Goal: Task Accomplishment & Management: Complete application form

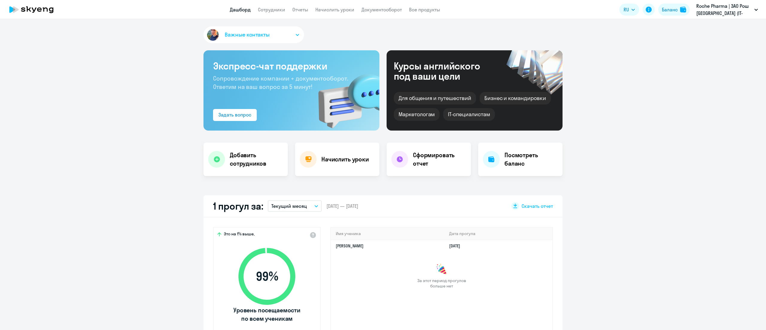
select select "30"
click at [263, 8] on link "Сотрудники" at bounding box center [271, 10] width 27 height 6
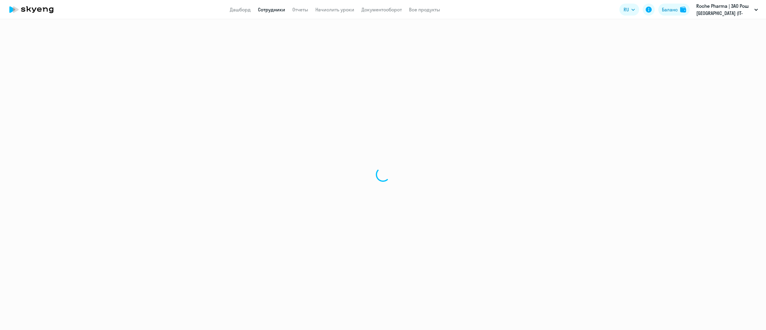
select select "30"
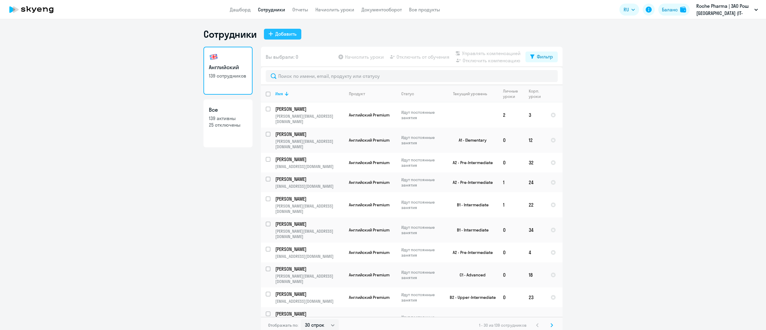
click at [287, 32] on div "Добавить" at bounding box center [285, 33] width 21 height 7
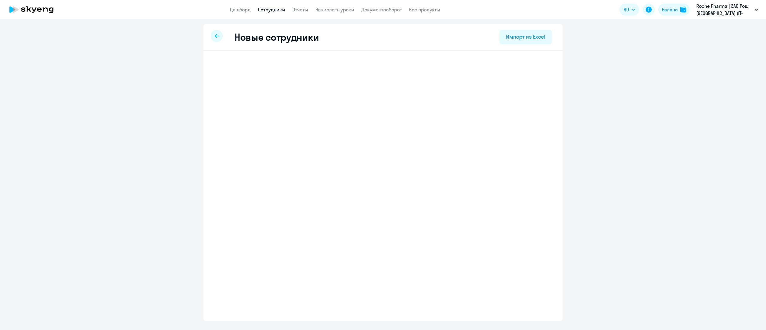
select select "english_adult_not_native_speaker"
select select "3"
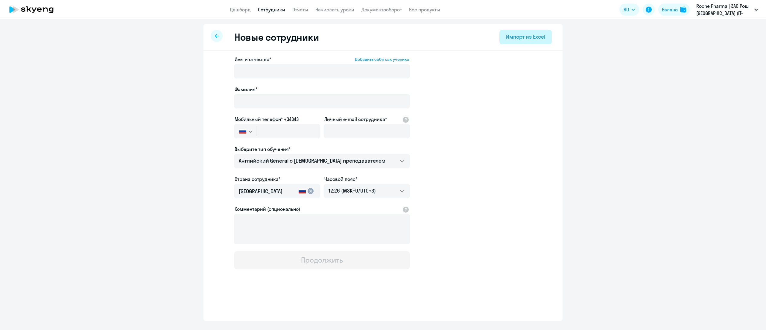
click at [544, 38] on div "Импорт из Excel" at bounding box center [525, 37] width 39 height 8
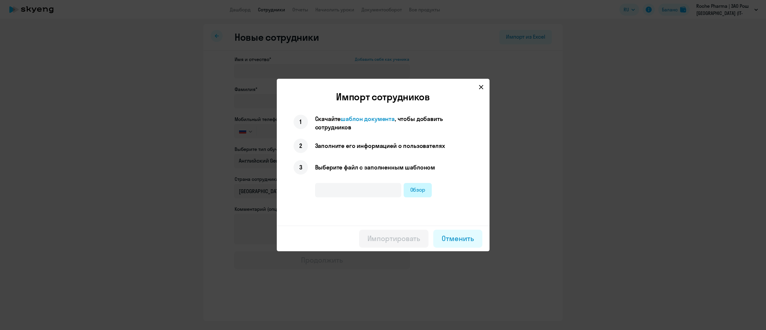
click at [411, 189] on label "Обзор" at bounding box center [418, 190] width 28 height 14
click at [0, 0] on input "Обзор" at bounding box center [0, 0] width 0 height 0
click at [406, 238] on div "Импортировать" at bounding box center [394, 239] width 53 height 10
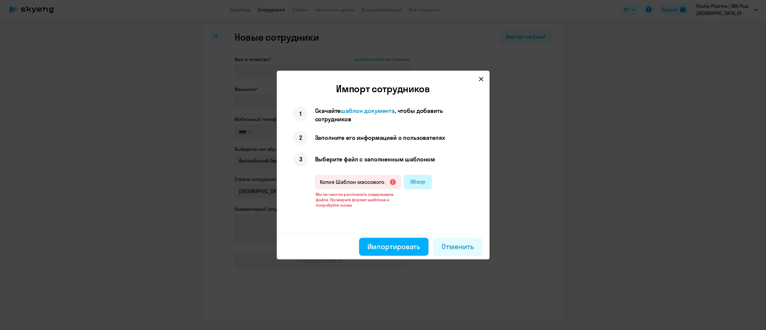
click at [423, 178] on label "Обзор" at bounding box center [418, 182] width 28 height 14
click at [0, 0] on input "Обзор" at bounding box center [0, 0] width 0 height 0
click at [376, 243] on div "Импортировать" at bounding box center [394, 247] width 53 height 10
click at [411, 178] on label "Обзор" at bounding box center [418, 182] width 28 height 14
click at [0, 0] on input "Обзор" at bounding box center [0, 0] width 0 height 0
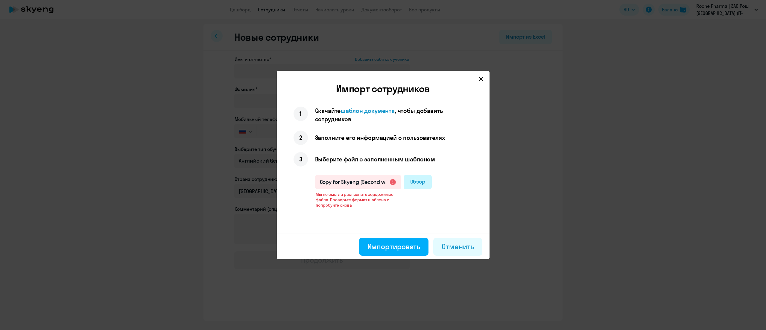
click at [416, 179] on label "Обзор" at bounding box center [418, 182] width 28 height 14
click at [0, 0] on input "Обзор" at bounding box center [0, 0] width 0 height 0
type input "Копия Шаблон массового добавления corp учеников (1).xlsx"
click at [384, 247] on div "Импортировать" at bounding box center [394, 247] width 53 height 10
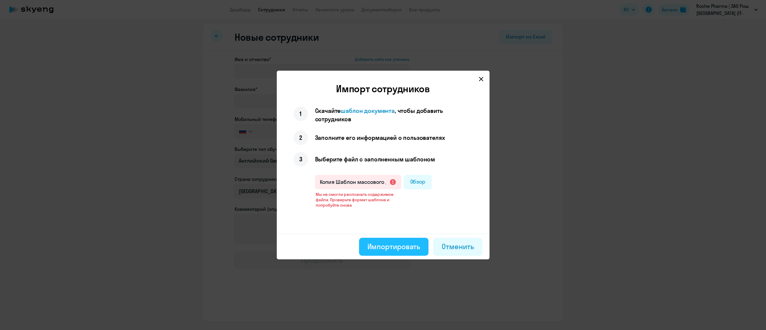
click at [384, 247] on div "Импортировать" at bounding box center [394, 247] width 53 height 10
click at [393, 182] on input "Копия Шаблон массового добавления corp учеников (1).xlsx" at bounding box center [358, 182] width 86 height 14
click at [449, 244] on div "Отменить" at bounding box center [458, 247] width 32 height 10
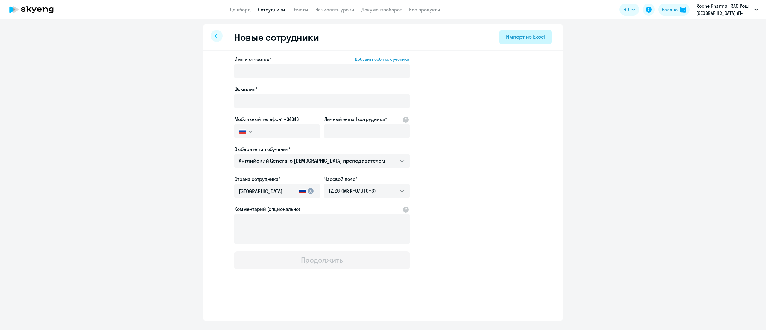
click at [524, 35] on div "Импорт из Excel" at bounding box center [525, 37] width 39 height 8
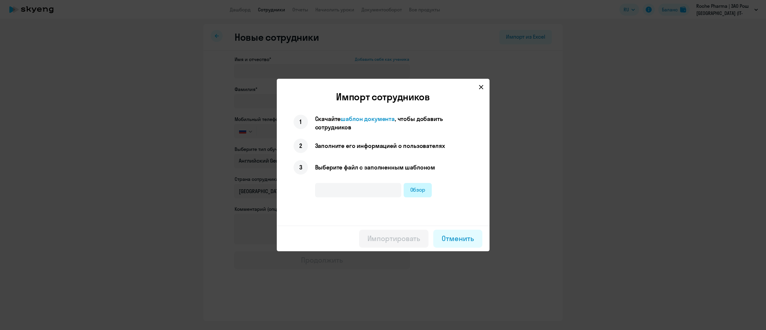
click at [411, 186] on label "Обзор" at bounding box center [418, 190] width 28 height 14
click at [0, 0] on input "Обзор" at bounding box center [0, 0] width 0 height 0
click at [398, 238] on div "Импортировать" at bounding box center [394, 239] width 53 height 10
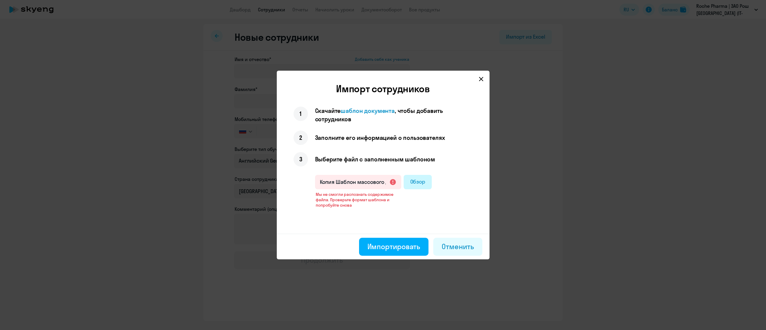
click at [412, 183] on label "Обзор" at bounding box center [418, 182] width 28 height 14
click at [0, 0] on input "Обзор" at bounding box center [0, 0] width 0 height 0
type input "Roche Pharma _ ЗАО Рош Москва (IT-департамент).xlsx"
click at [373, 243] on div "Импортировать" at bounding box center [394, 247] width 53 height 10
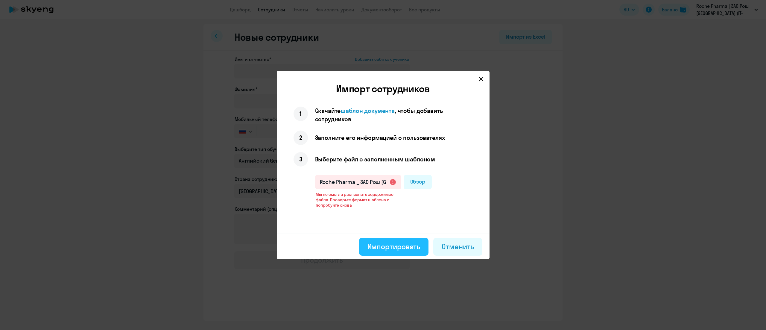
click at [373, 243] on div "Импортировать" at bounding box center [394, 247] width 53 height 10
click at [452, 250] on div "Отменить" at bounding box center [458, 247] width 32 height 10
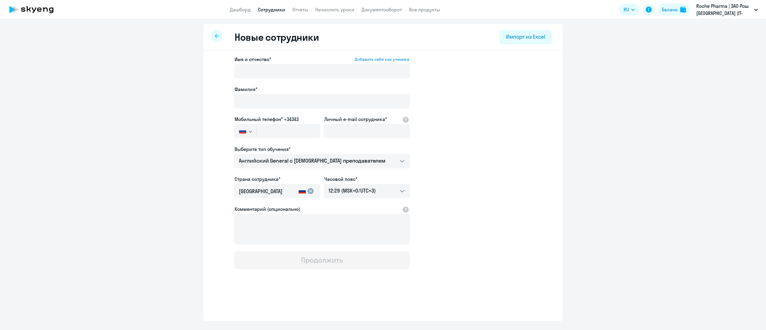
select select "english_adult_not_native_speaker"
select select "3"
click at [537, 38] on div "Импорт из Excel" at bounding box center [525, 37] width 39 height 8
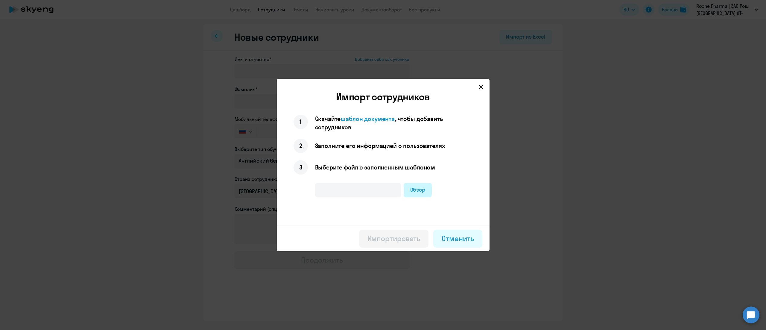
click at [424, 186] on label "Обзор" at bounding box center [418, 190] width 28 height 14
click at [0, 0] on input "Обзор" at bounding box center [0, 0] width 0 height 0
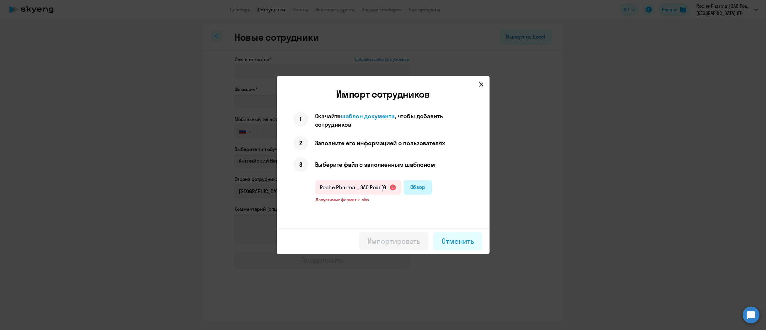
click at [414, 183] on label "Обзор" at bounding box center [418, 187] width 28 height 14
click at [0, 0] on input "Обзор" at bounding box center [0, 0] width 0 height 0
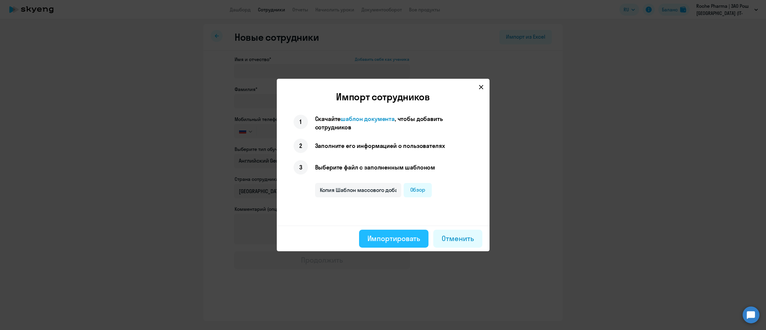
click at [378, 238] on div "Импортировать" at bounding box center [394, 239] width 53 height 10
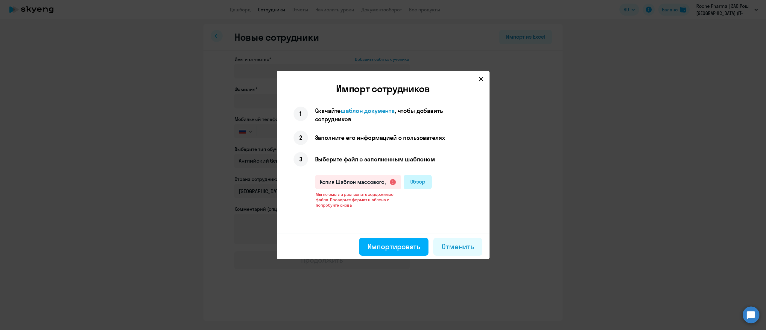
click at [418, 177] on label "Обзор" at bounding box center [418, 182] width 28 height 14
click at [0, 0] on input "Обзор" at bounding box center [0, 0] width 0 height 0
click at [389, 245] on div "Импортировать" at bounding box center [394, 247] width 53 height 10
click at [364, 113] on span "шаблон документа" at bounding box center [368, 110] width 54 height 7
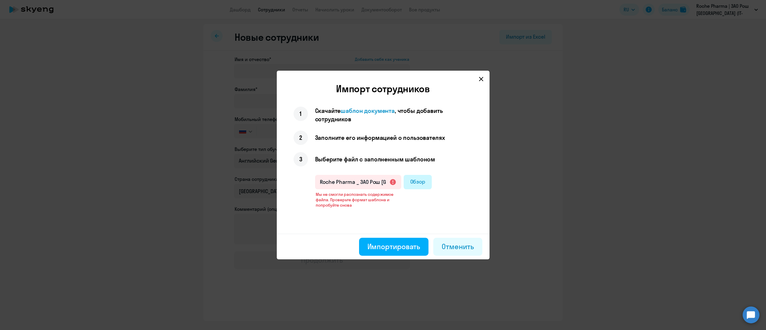
click at [419, 183] on label "Обзор" at bounding box center [418, 182] width 28 height 14
click at [0, 0] on input "Обзор" at bounding box center [0, 0] width 0 height 0
type input "Шаблон подключения учеников (1).xlsx"
click at [385, 246] on div "Импортировать" at bounding box center [394, 247] width 53 height 10
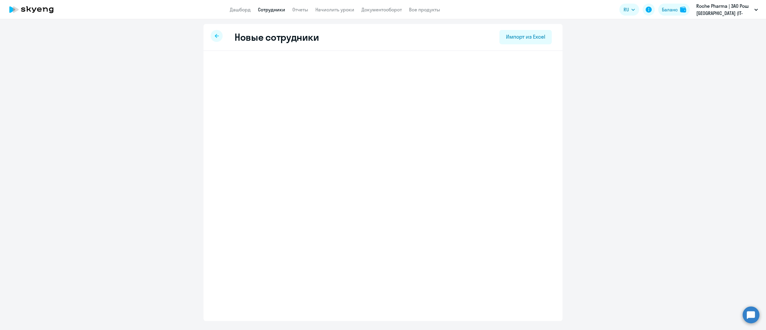
select select "english_adult_not_native_speaker_premium"
select select "3"
select select "english_adult_not_native_speaker_premium"
select select "3"
select select "english_adult_not_native_speaker_premium"
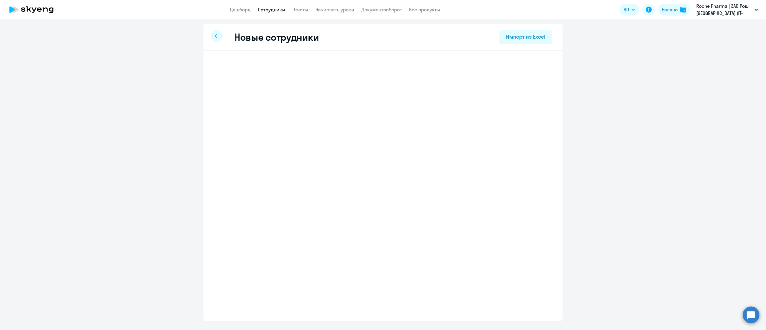
select select "3"
select select "english_adult_not_native_speaker_premium"
select select "3"
select select "english_adult_not_native_speaker_premium"
select select "3"
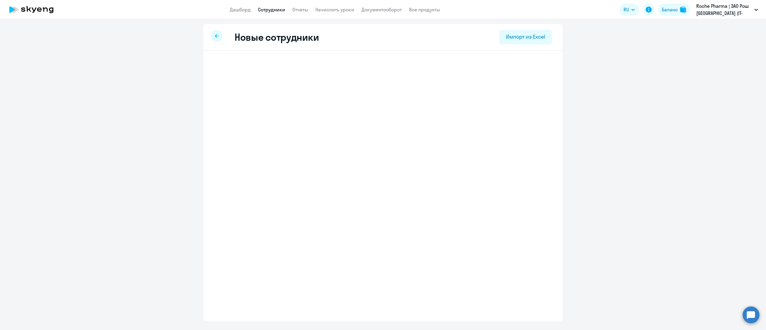
select select "english_adult_not_native_speaker_premium"
select select "3"
select select "english_adult_not_native_speaker_premium"
select select "7"
select select "english_adult_not_native_speaker_premium"
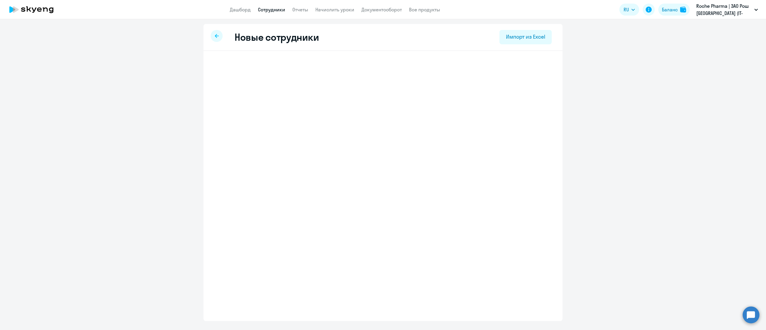
select select "7"
select select "english_adult_not_native_speaker_premium"
select select "3"
select select "english_adult_not_native_speaker_premium"
select select "3"
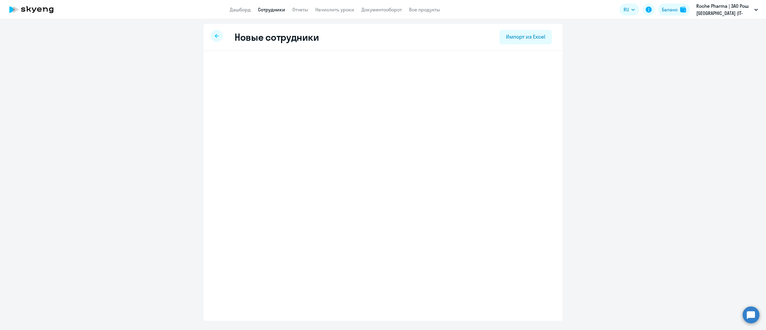
select select "english_adult_not_native_speaker_premium"
select select "3"
select select "english_adult_not_native_speaker_premium"
select select "3"
select select "english_adult_not_native_speaker_premium"
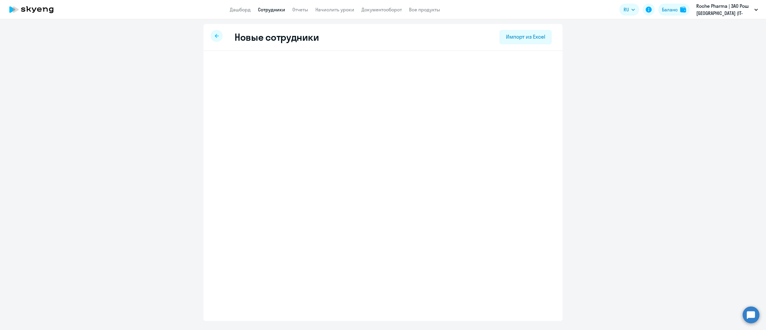
select select "3"
select select "english_adult_not_native_speaker_premium"
select select "3"
select select "english_adult_not_native_speaker_premium"
select select "3"
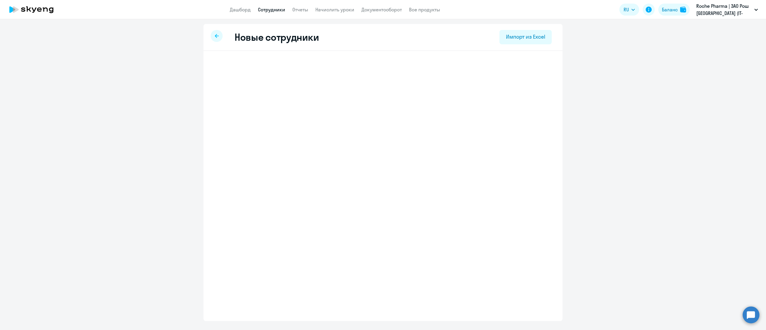
select select "english_adult_not_native_speaker_premium"
select select "3"
select select "english_adult_not_native_speaker_premium"
select select "3"
select select "english_adult_not_native_speaker_premium"
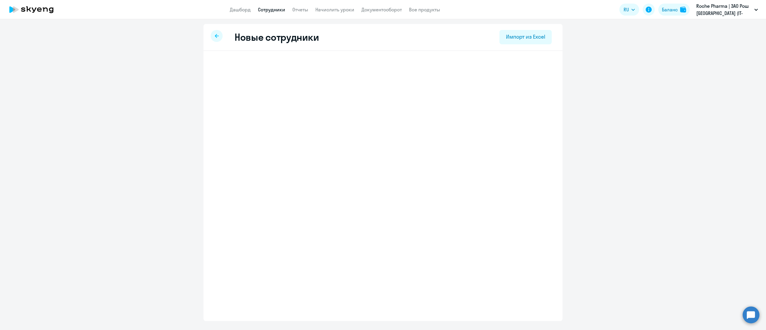
select select "3"
select select "english_adult_not_native_speaker_premium"
select select "3"
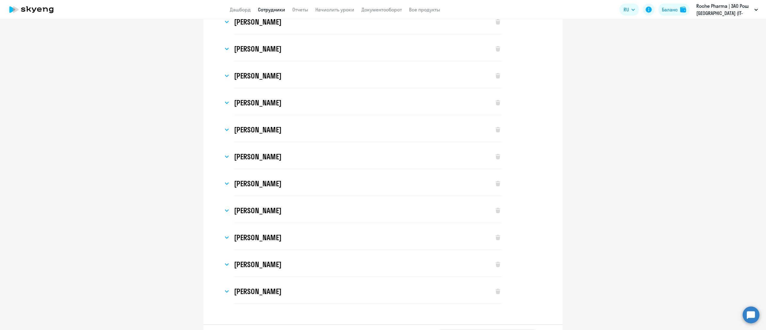
scroll to position [282, 0]
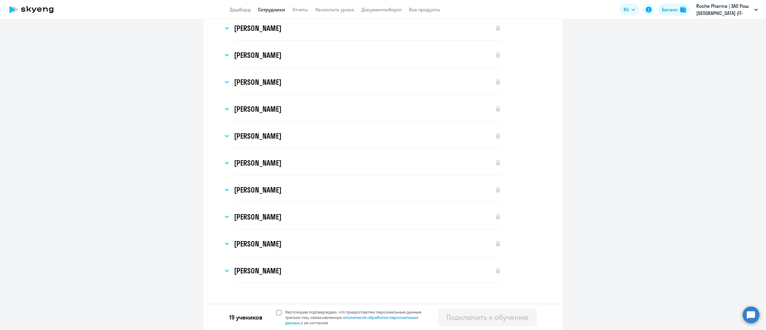
click at [276, 312] on span at bounding box center [278, 312] width 5 height 5
click at [276, 309] on input "Настоящим подтверждаю, что предоставляю персональные данные третьих лиц, ознако…" at bounding box center [276, 309] width 0 height 0
checkbox input "true"
click at [485, 320] on div "Подключить к обучению" at bounding box center [488, 317] width 82 height 10
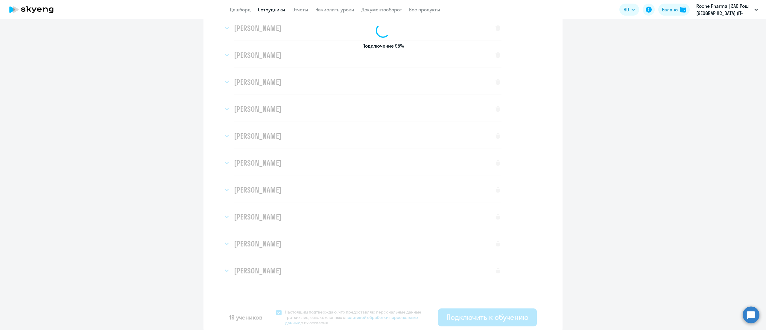
select select "english_adult_not_native_speaker_premium"
select select "3"
select select "english_adult_not_native_speaker_premium"
select select "3"
select select "english_adult_not_native_speaker_premium"
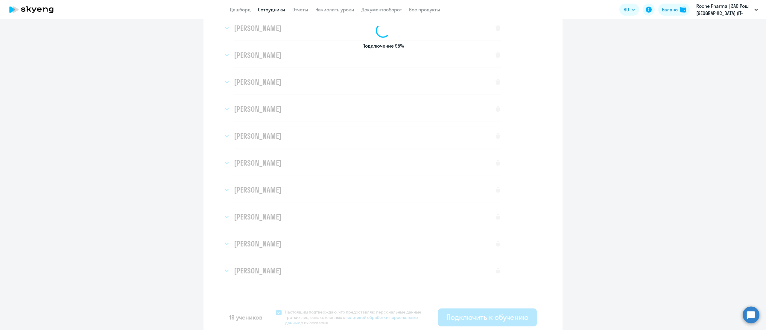
select select "3"
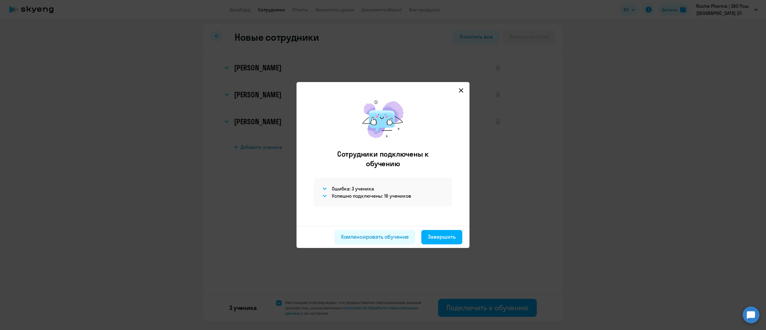
scroll to position [0, 0]
click at [326, 188] on icon at bounding box center [325, 188] width 4 height 2
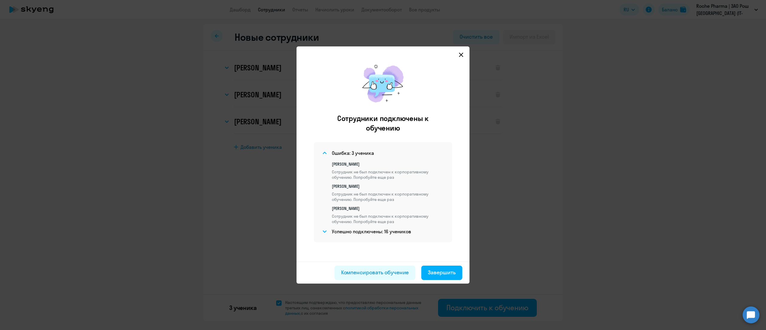
click at [348, 187] on p "[PERSON_NAME]" at bounding box center [388, 186] width 113 height 5
copy p "[PERSON_NAME]"
click at [354, 209] on p "[PERSON_NAME]" at bounding box center [388, 208] width 113 height 5
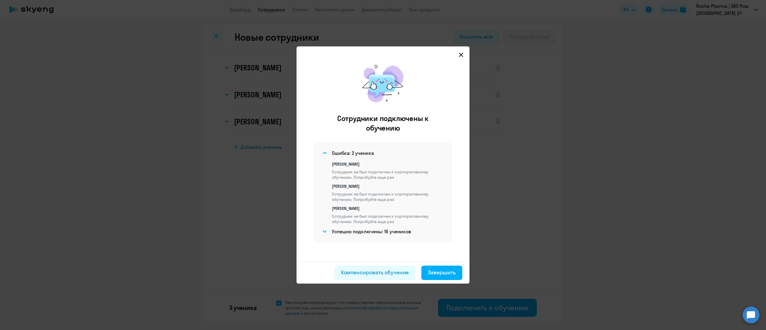
copy p "Kaltygin"
click at [437, 271] on div "Завершить" at bounding box center [442, 273] width 28 height 8
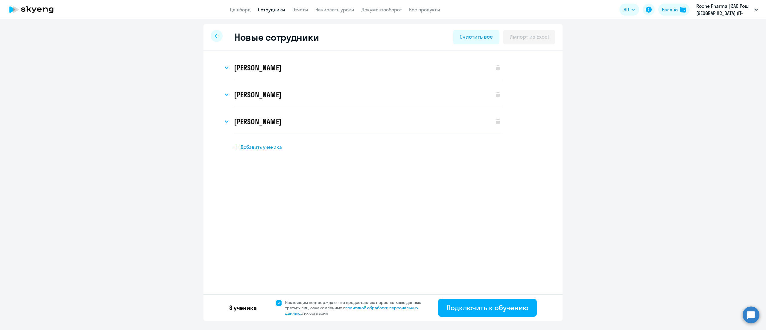
click at [218, 36] on icon at bounding box center [217, 36] width 4 height 4
select select "30"
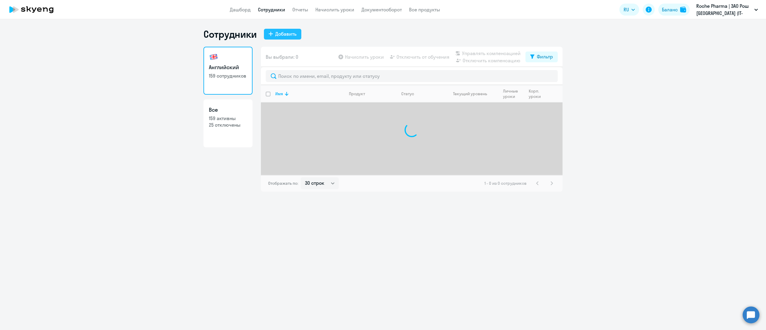
click at [287, 31] on div "Добавить" at bounding box center [285, 33] width 21 height 7
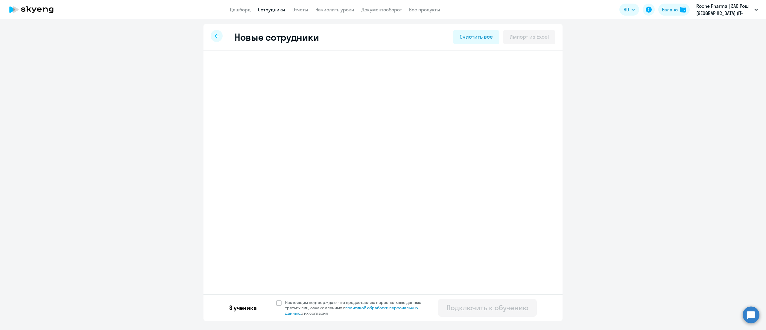
select select "english_adult_not_native_speaker_premium"
select select "3"
select select "english_adult_not_native_speaker_premium"
select select "3"
select select "english_adult_not_native_speaker_premium"
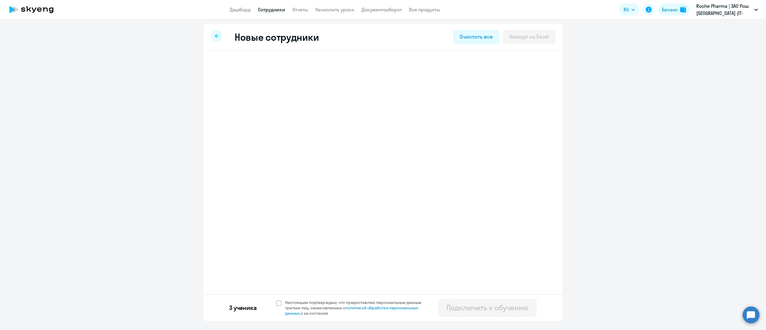
select select "3"
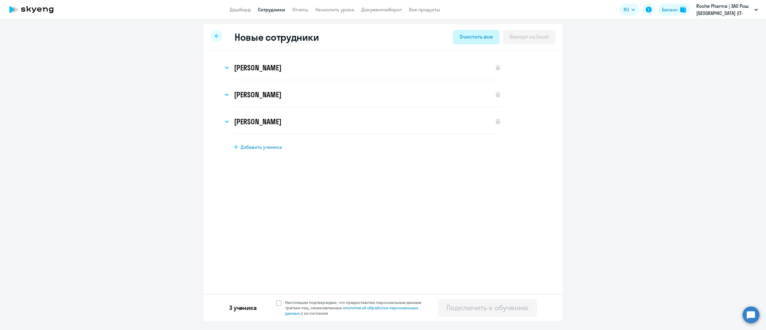
click at [475, 37] on div "Очистить все" at bounding box center [476, 37] width 33 height 8
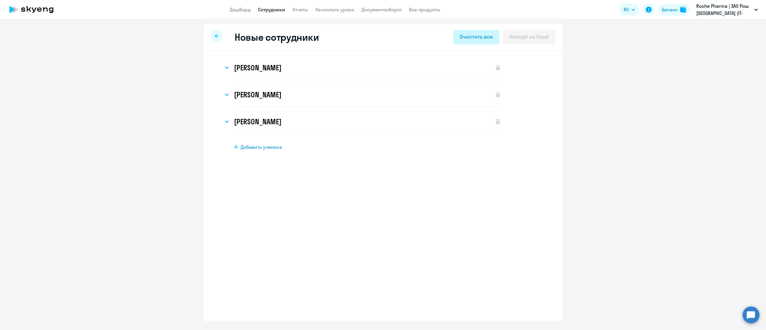
select select "english_adult_not_native_speaker"
select select "3"
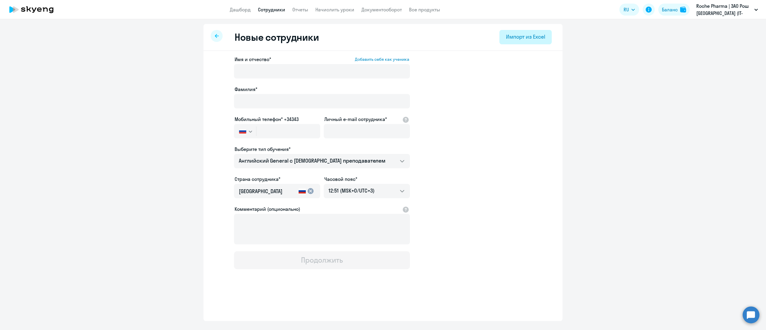
click at [526, 37] on div "Импорт из Excel" at bounding box center [525, 37] width 39 height 8
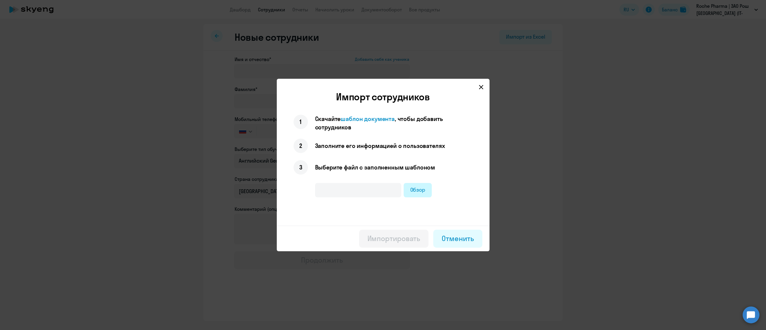
click at [418, 185] on label "Обзор" at bounding box center [418, 190] width 28 height 14
click at [0, 0] on input "Обзор" at bounding box center [0, 0] width 0 height 0
type input "Шаблон подключения учеников (2).xlsx"
click at [396, 238] on div "Импортировать" at bounding box center [394, 239] width 53 height 10
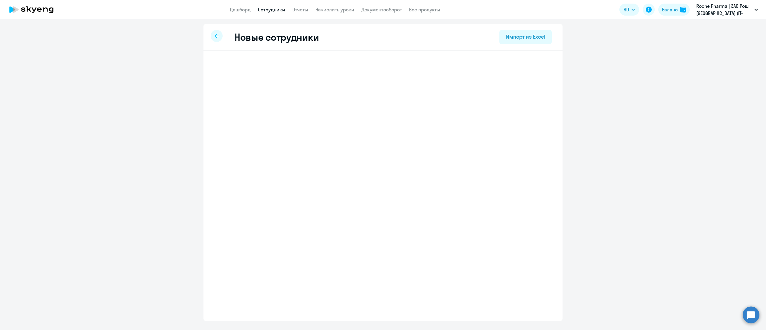
select select "english_adult_not_native_speaker_premium"
select select "3"
select select "english_adult_not_native_speaker_premium"
select select "7"
select select "english_adult_not_native_speaker_premium"
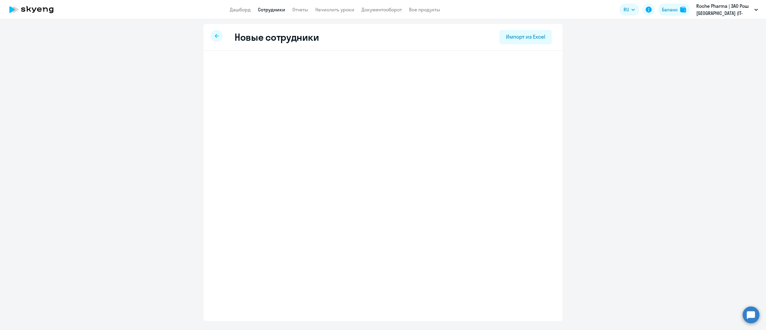
select select "3"
select select "english_adult_not_native_speaker_premium"
select select "3"
select select "english_adult_not_native_speaker_premium"
select select "3"
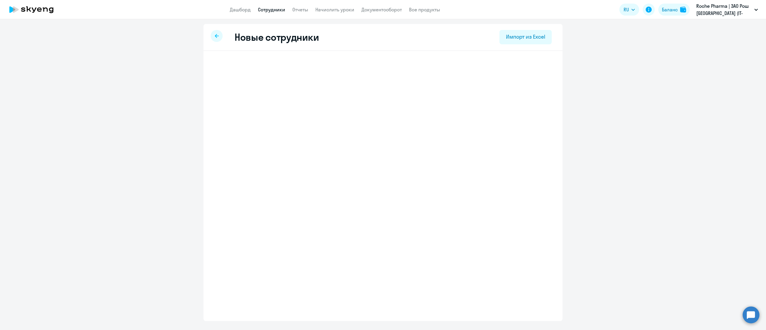
select select "english_adult_not_native_speaker_premium"
select select "4"
select select "english_adult_not_native_speaker_premium"
select select "3"
select select "english_adult_not_native_speaker_premium"
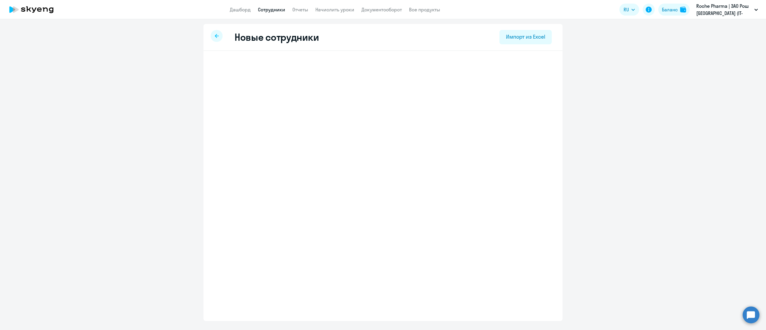
select select "3"
select select "english_adult_not_native_speaker_premium"
select select "3"
select select "english_adult_not_native_speaker_premium"
select select "3"
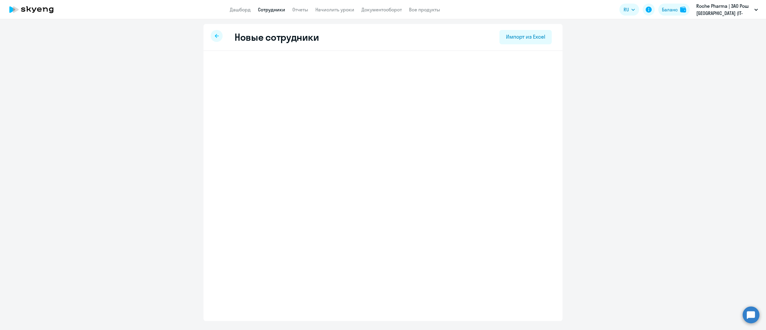
select select "english_adult_not_native_speaker_premium"
select select "3"
select select "english_adult_not_native_speaker_premium"
select select "3"
select select "english_adult_not_native_speaker_premium"
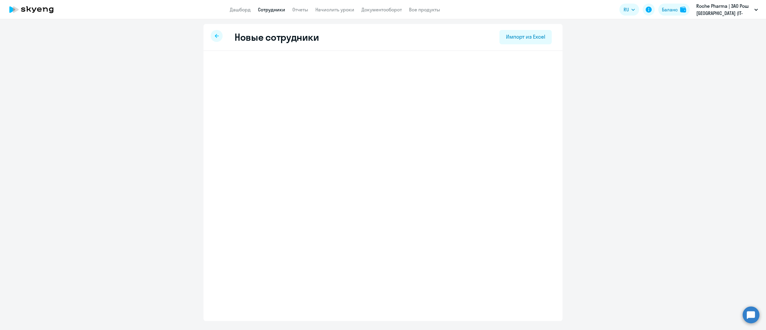
select select "3"
select select "english_adult_not_native_speaker_premium"
select select "3"
select select "english_adult_not_native_speaker_premium"
select select "3"
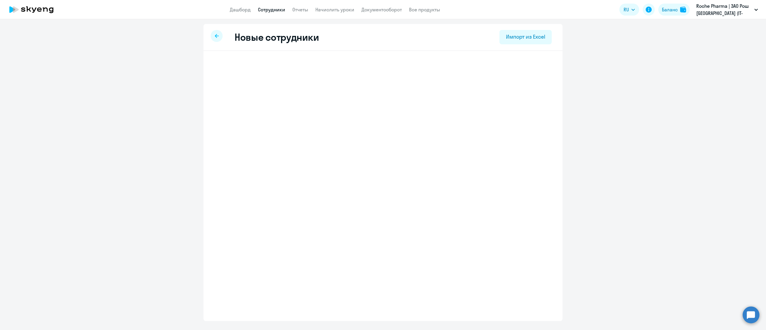
select select "english_adult_not_native_speaker_premium"
select select "3"
select select "english_adult_not_native_speaker_premium"
select select "3"
select select "english_adult_not_native_speaker_premium"
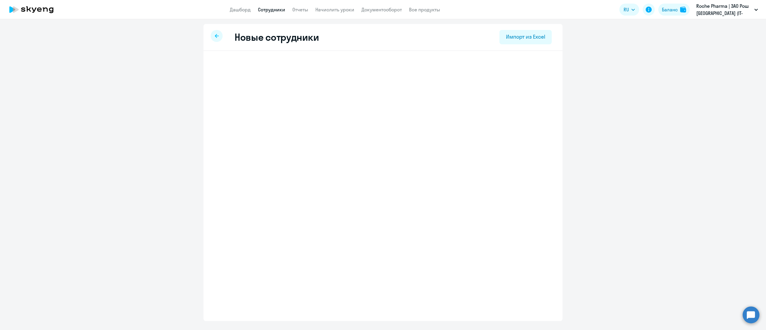
select select "3"
select select "english_adult_not_native_speaker_premium"
select select "3"
select select "english_adult_not_native_speaker_premium"
select select "3"
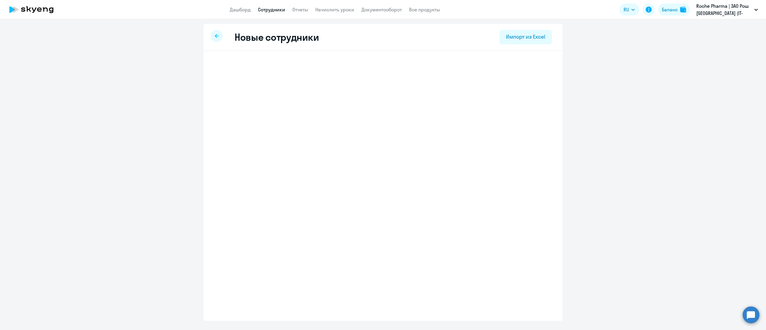
select select "english_adult_not_native_speaker_premium"
select select "3"
select select "english_adult_not_native_speaker_premium"
select select "3"
select select "english_adult_not_native_speaker_premium"
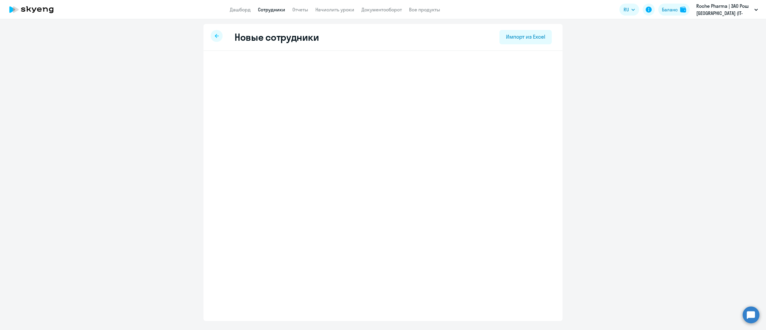
select select "7"
select select "english_adult_not_native_speaker_premium"
select select "3"
select select "english_adult_not_native_speaker_premium"
select select "3"
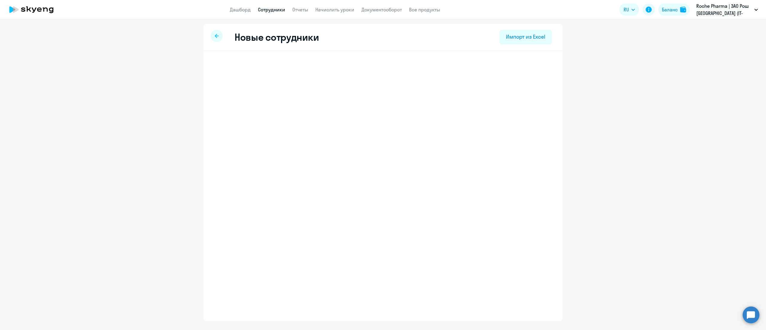
select select "english_adult_not_native_speaker_premium"
select select "3"
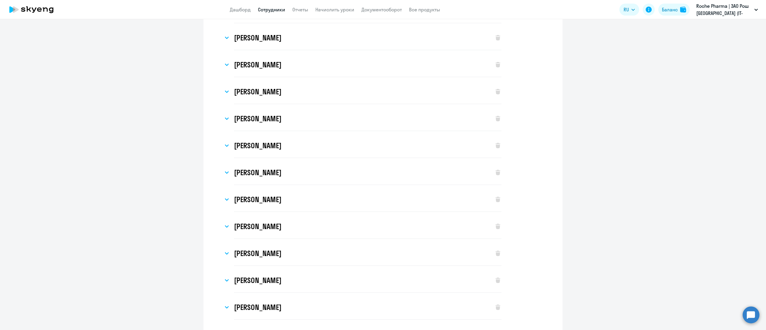
scroll to position [471, 0]
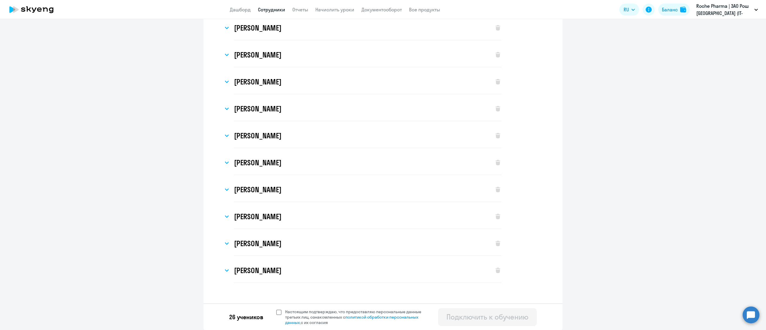
click at [276, 314] on span at bounding box center [278, 312] width 5 height 5
click at [276, 309] on input "Настоящим подтверждаю, что предоставляю персональные данные третьих лиц, ознако…" at bounding box center [276, 309] width 0 height 0
checkbox input "true"
click at [477, 317] on div "Подключить к обучению" at bounding box center [488, 317] width 82 height 10
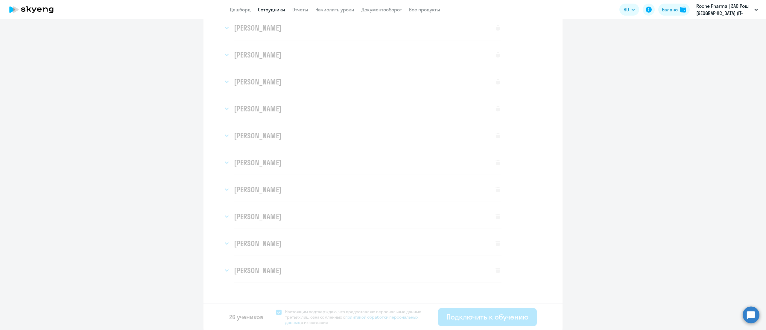
select select "english_adult_not_native_speaker_premium"
select select "3"
select select "english_adult_not_native_speaker_premium"
select select "3"
select select "english_adult_not_native_speaker_premium"
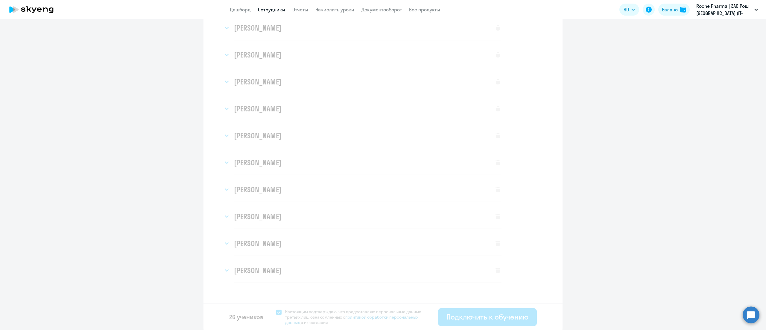
select select "3"
select select "english_adult_not_native_speaker_premium"
select select "3"
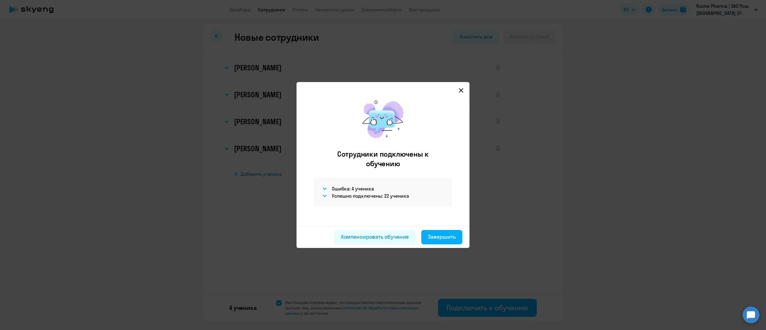
scroll to position [0, 0]
click at [334, 187] on h4 "Ошибка: 4 ученика" at bounding box center [353, 188] width 42 height 7
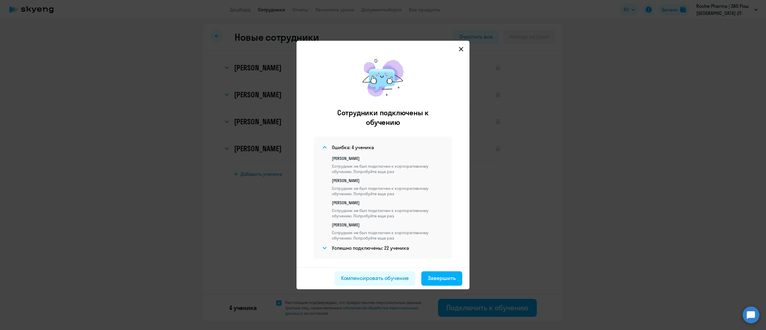
scroll to position [10, 0]
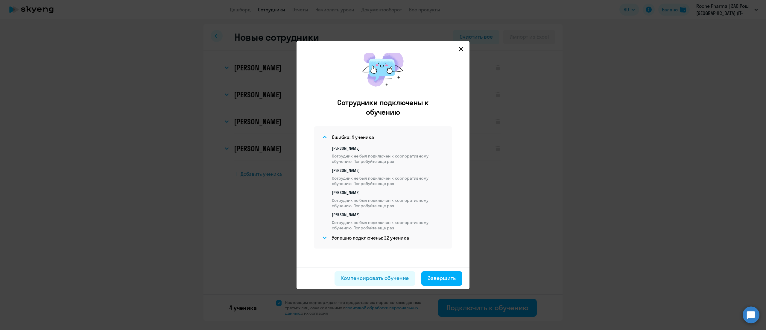
click at [352, 147] on p "[PERSON_NAME]" at bounding box center [388, 148] width 113 height 5
copy p "Примак"
click at [347, 193] on p "[PERSON_NAME]" at bounding box center [388, 192] width 113 height 5
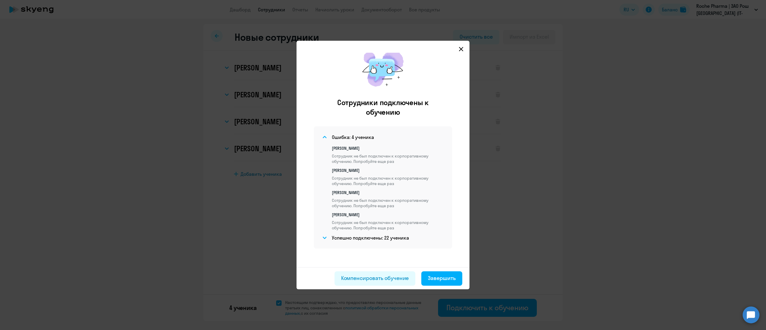
copy p "[PERSON_NAME]"
click at [340, 216] on p "[PERSON_NAME]" at bounding box center [388, 214] width 113 height 5
copy p "[PERSON_NAME]"
click at [443, 280] on div "Завершить" at bounding box center [442, 278] width 28 height 8
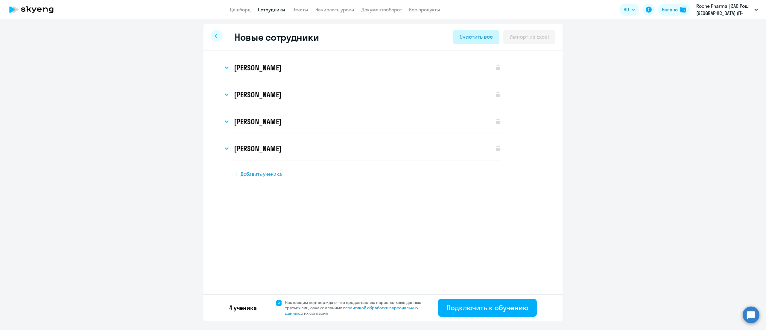
click at [480, 39] on div "Очистить все" at bounding box center [476, 37] width 33 height 8
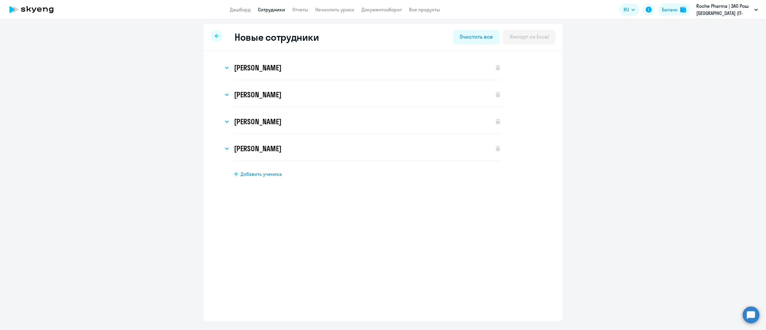
select select "english_adult_not_native_speaker"
select select "3"
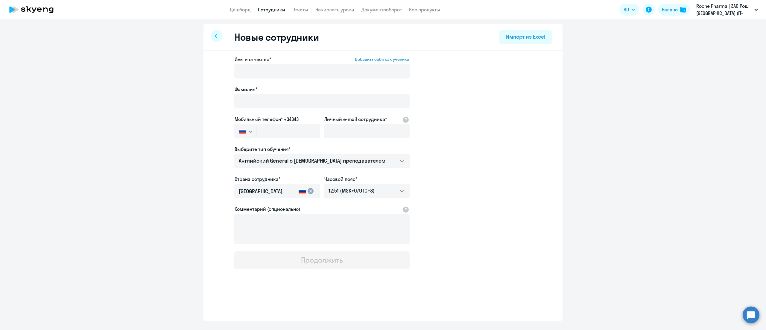
click at [220, 39] on div at bounding box center [217, 36] width 12 height 12
select select "30"
